Goal: Task Accomplishment & Management: Complete application form

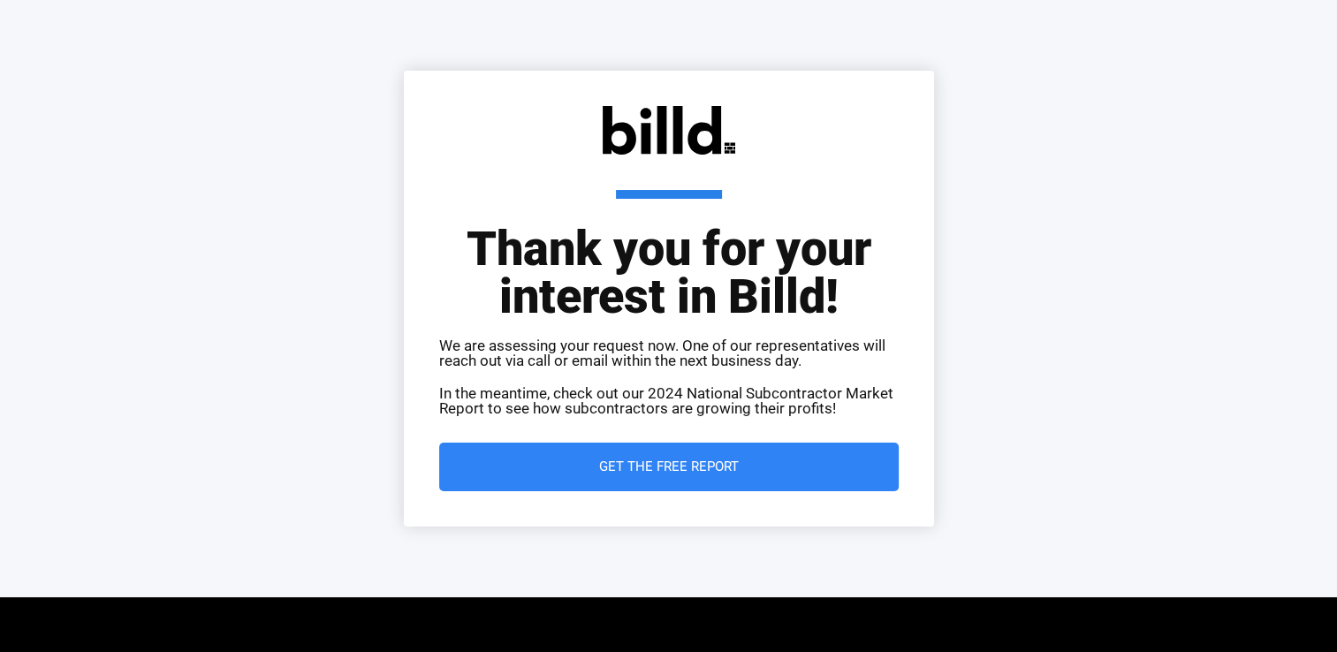
click at [72, 2] on html "Skip to content Menu Navigation Menu Navigation Menu Search for... Terms of Use…" at bounding box center [668, 432] width 1337 height 864
click at [0, 0] on link "Skip to content" at bounding box center [0, 0] width 0 height 0
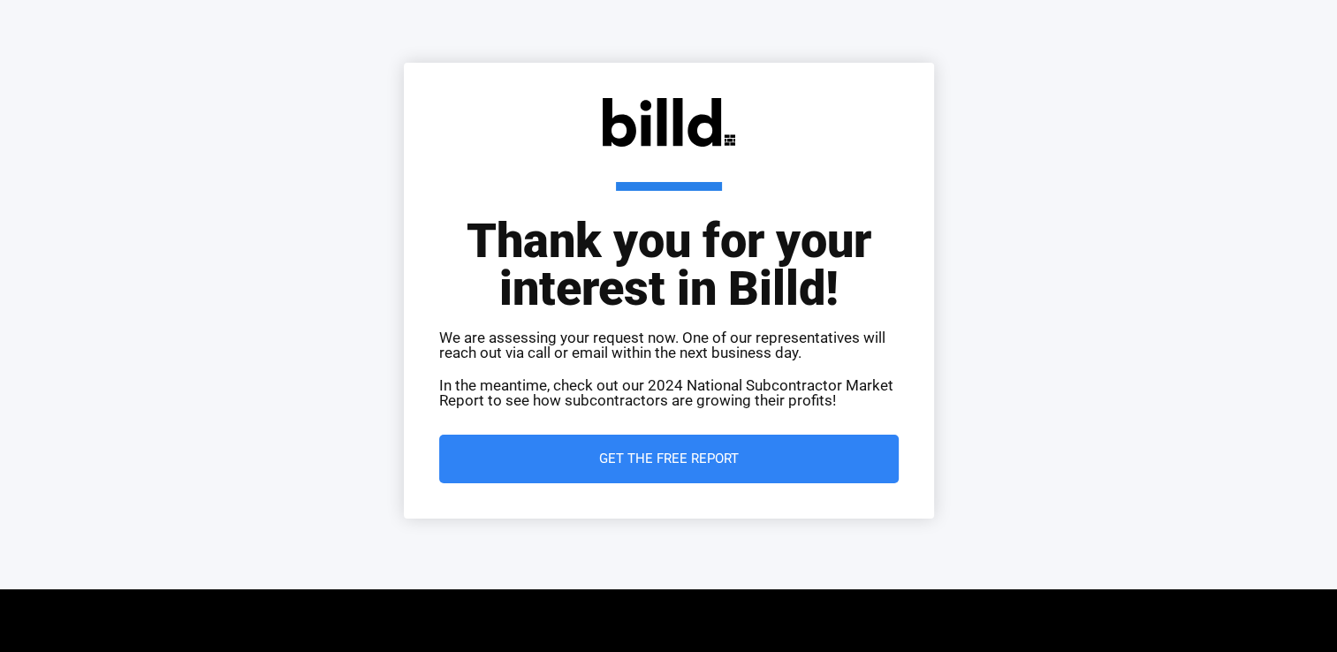
click at [0, 0] on link "Skip to content" at bounding box center [0, 0] width 0 height 0
